Goal: Task Accomplishment & Management: Use online tool/utility

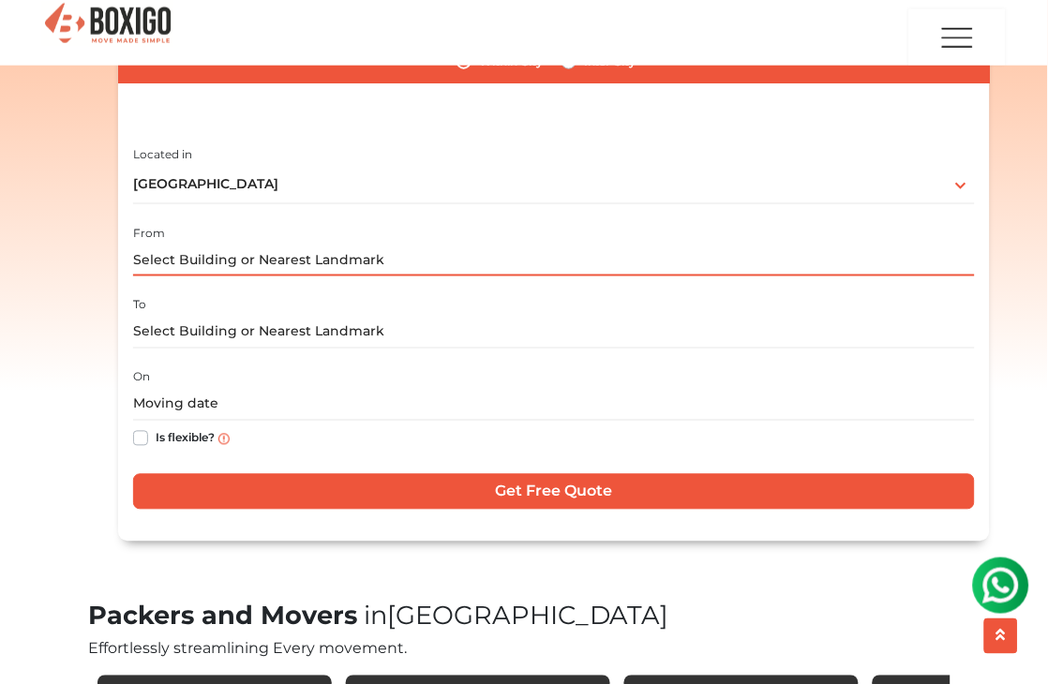
click at [227, 265] on input "text" at bounding box center [554, 260] width 842 height 33
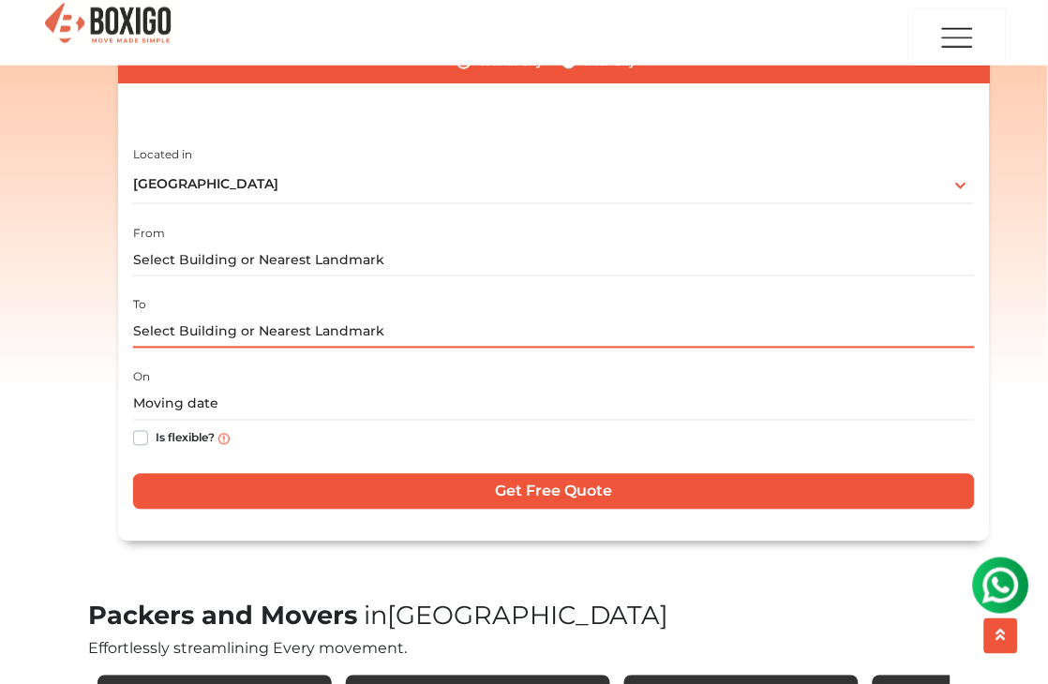
paste input "G-32 Panchsheel Enclave, Block A1. DDA Flats. [GEOGRAPHIC_DATA]-110017"
type input "G-32 Panchsheel Enclave, Block A1. DDA Flats. [GEOGRAPHIC_DATA]-110017"
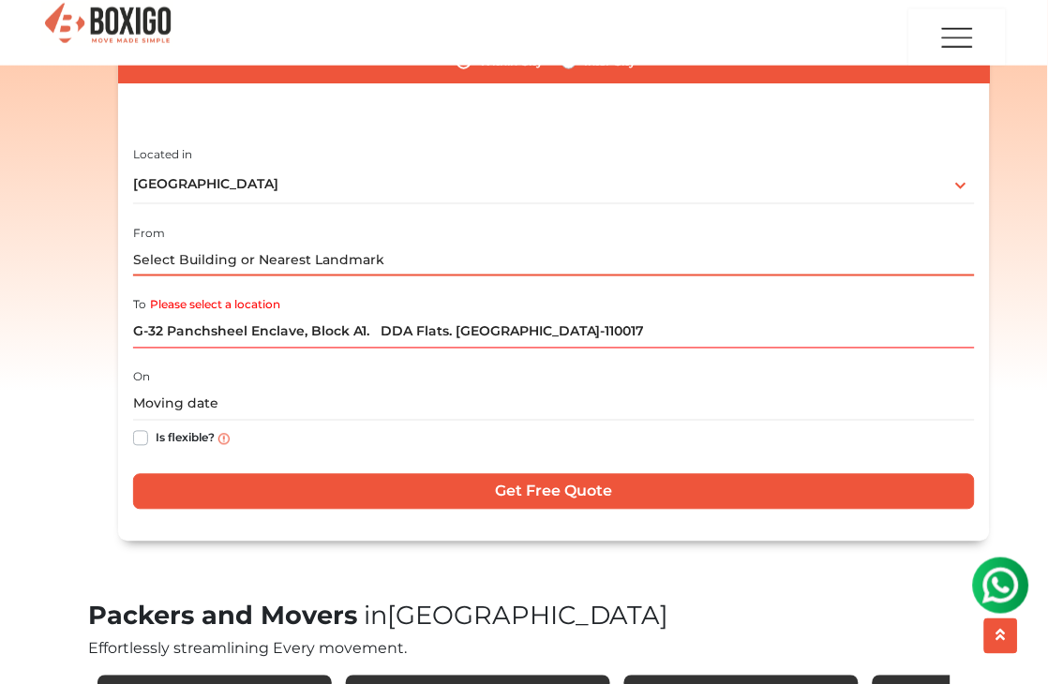
click at [213, 258] on input "text" at bounding box center [554, 260] width 842 height 33
click at [270, 264] on input "text" at bounding box center [554, 260] width 842 height 33
drag, startPoint x: 269, startPoint y: 263, endPoint x: 47, endPoint y: 273, distance: 222.4
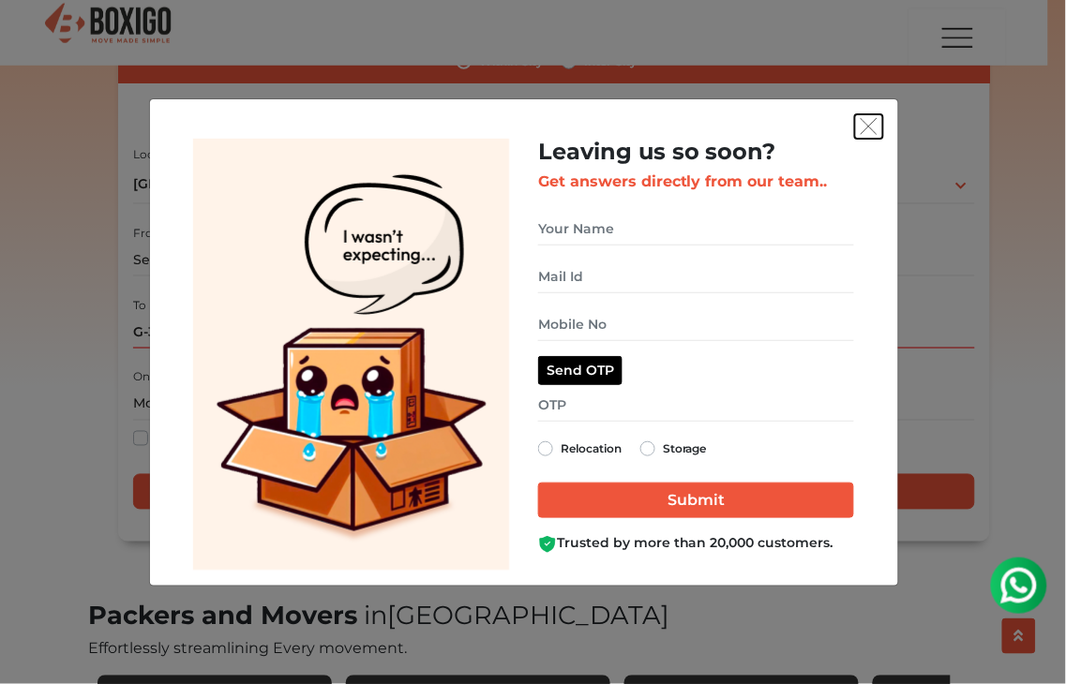
click at [878, 122] on button "get free quote dialog" at bounding box center [869, 126] width 28 height 24
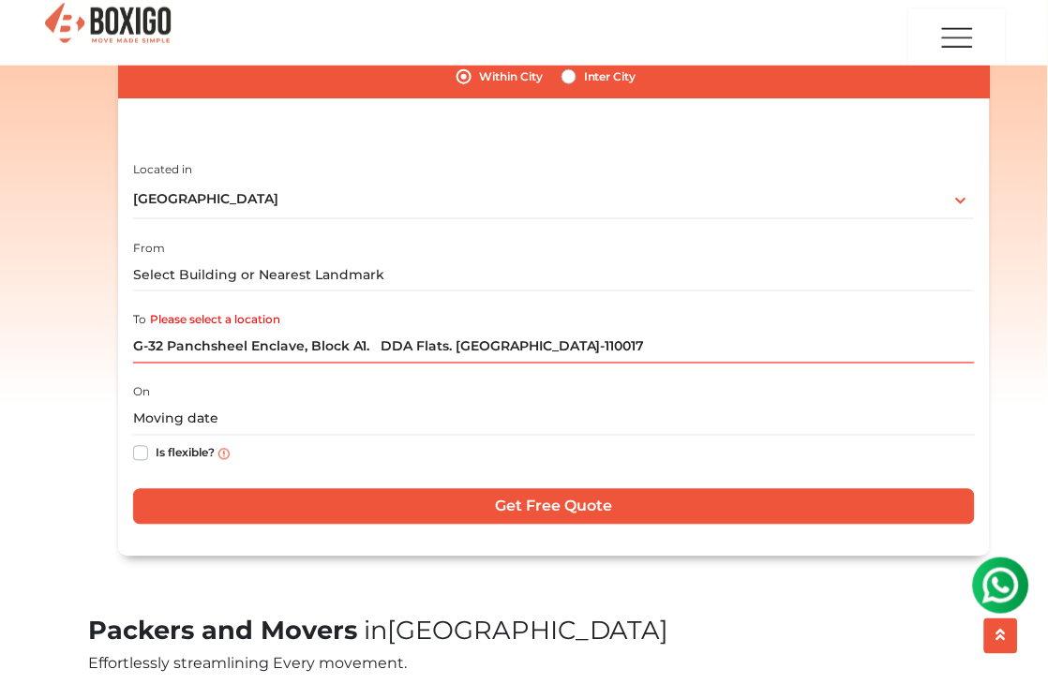
scroll to position [312, 0]
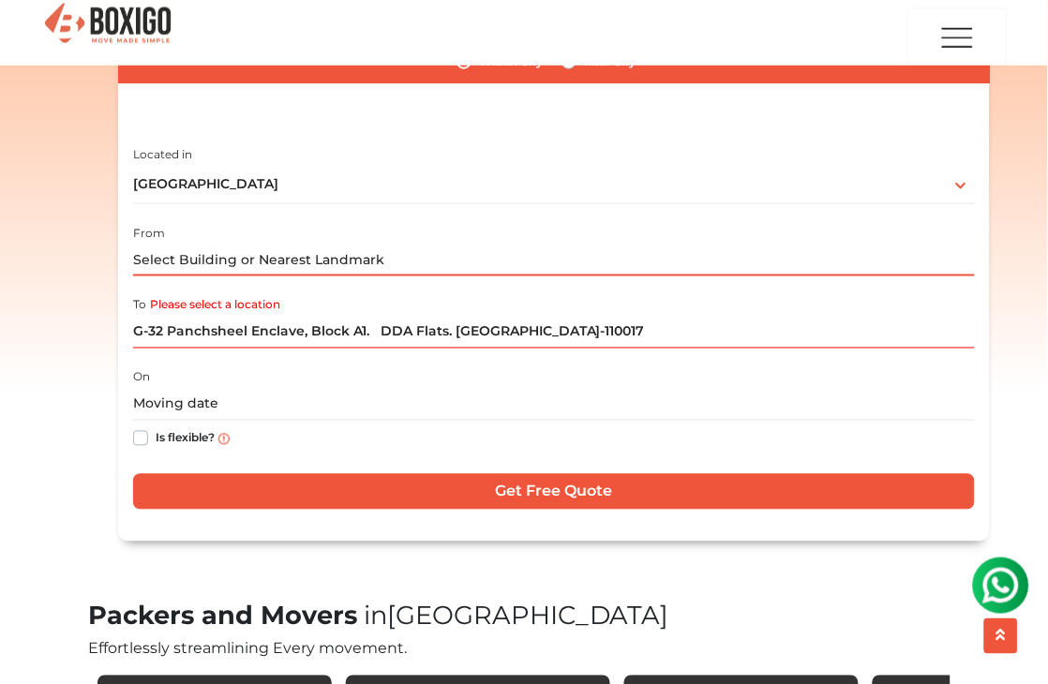
click at [220, 263] on input "text" at bounding box center [554, 260] width 842 height 33
click at [175, 260] on input "text" at bounding box center [554, 260] width 842 height 33
